Goal: Information Seeking & Learning: Learn about a topic

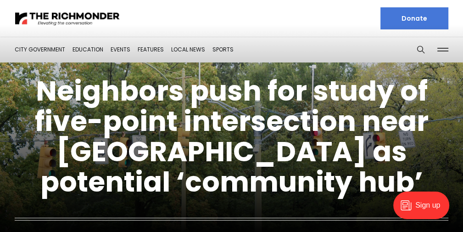
click at [417, 49] on figcaption "Neighbors push for study of five-point intersection near [GEOGRAPHIC_DATA] as p…" at bounding box center [231, 159] width 463 height 270
click at [420, 47] on figcaption "Neighbors push for study of five-point intersection near [GEOGRAPHIC_DATA] as p…" at bounding box center [231, 159] width 463 height 270
click at [422, 45] on figcaption "Neighbors push for study of five-point intersection near [GEOGRAPHIC_DATA] as p…" at bounding box center [231, 159] width 463 height 270
click at [36, 50] on figcaption "Neighbors push for study of five-point intersection near [GEOGRAPHIC_DATA] as p…" at bounding box center [231, 159] width 463 height 270
click at [53, 50] on figcaption "Neighbors push for study of five-point intersection near [GEOGRAPHIC_DATA] as p…" at bounding box center [231, 159] width 463 height 270
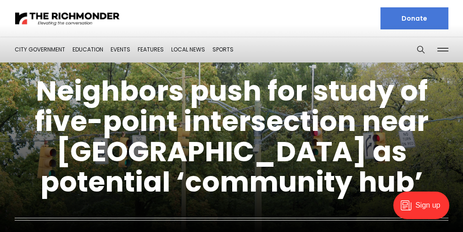
click at [45, 50] on figcaption "Neighbors push for study of five-point intersection near [GEOGRAPHIC_DATA] as p…" at bounding box center [231, 159] width 463 height 270
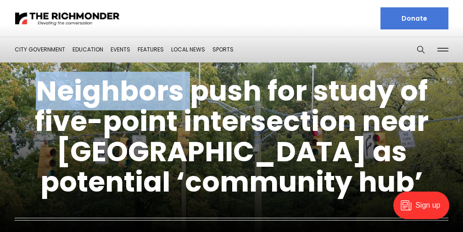
click at [45, 50] on figcaption "Neighbors push for study of five-point intersection near [GEOGRAPHIC_DATA] as p…" at bounding box center [231, 159] width 463 height 270
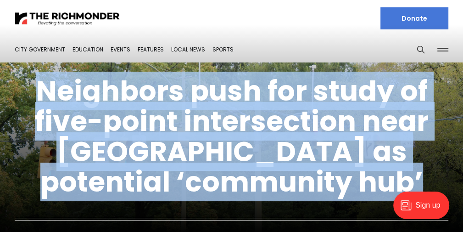
click at [45, 50] on figcaption "Neighbors push for study of five-point intersection near [GEOGRAPHIC_DATA] as p…" at bounding box center [231, 159] width 463 height 270
click at [45, 47] on figcaption "Neighbors push for study of five-point intersection near [GEOGRAPHIC_DATA] as p…" at bounding box center [231, 159] width 463 height 270
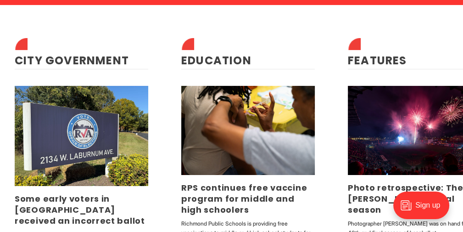
scroll to position [2110, 0]
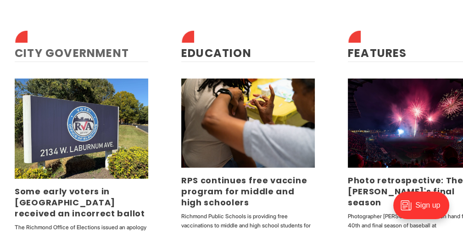
click at [96, 45] on link "City Government" at bounding box center [72, 52] width 114 height 15
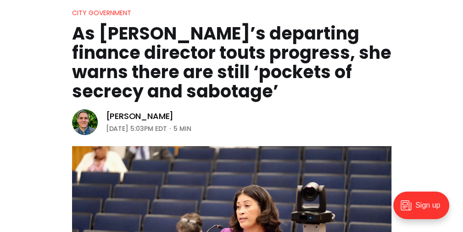
scroll to position [46, 0]
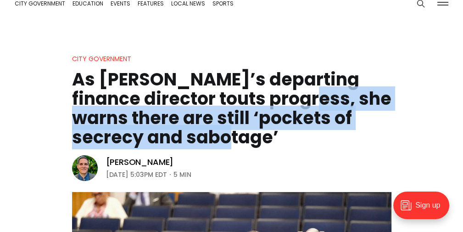
drag, startPoint x: 287, startPoint y: 99, endPoint x: 299, endPoint y: 135, distance: 38.2
click at [299, 135] on h1 "As Richmond’s departing finance director touts progress, she warns there are st…" at bounding box center [231, 108] width 319 height 77
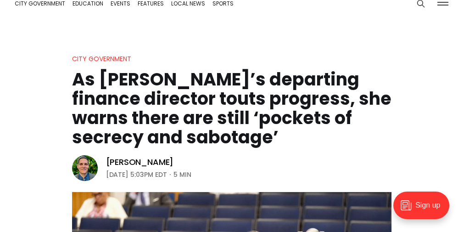
click at [150, 78] on h1 "As Richmond’s departing finance director touts progress, she warns there are st…" at bounding box center [231, 108] width 319 height 77
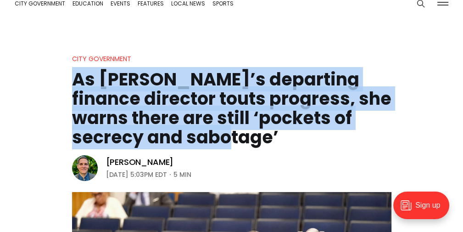
drag, startPoint x: 77, startPoint y: 79, endPoint x: 217, endPoint y: 136, distance: 150.6
click at [217, 136] on h1 "As Richmond’s departing finance director touts progress, she warns there are st…" at bounding box center [231, 108] width 319 height 77
copy h1 "As Richmond’s departing finance director touts progress, she warns there are st…"
